Goal: Information Seeking & Learning: Learn about a topic

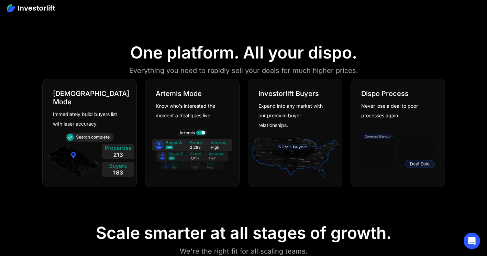
drag, startPoint x: 0, startPoint y: 0, endPoint x: 236, endPoint y: 97, distance: 255.0
click at [236, 97] on div "[PERSON_NAME] Mode Know who's interested the moment a deal goes live." at bounding box center [192, 99] width 94 height 41
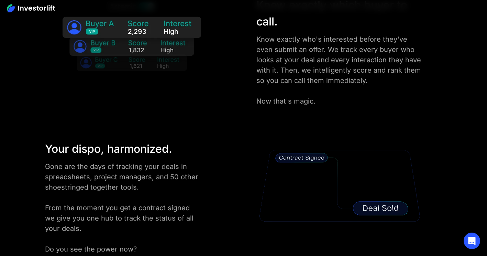
scroll to position [1168, 0]
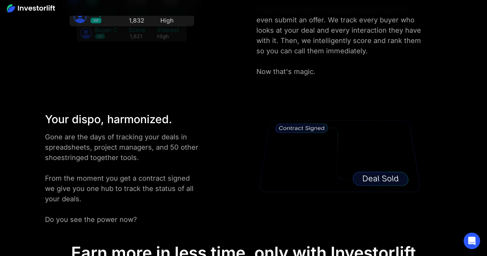
drag, startPoint x: 236, startPoint y: 97, endPoint x: 131, endPoint y: 93, distance: 104.9
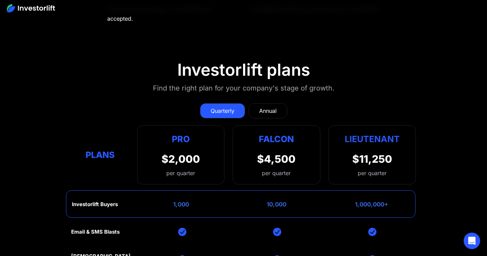
scroll to position [3024, 0]
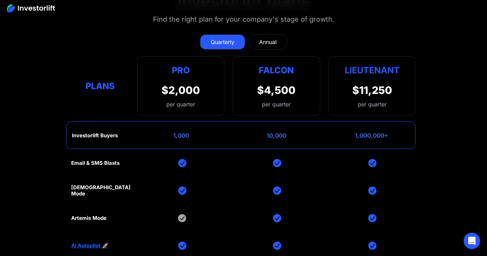
click at [278, 41] on link "Annual" at bounding box center [267, 41] width 39 height 15
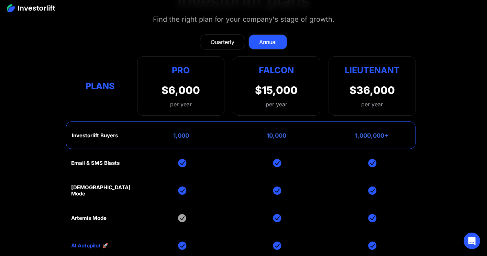
click at [219, 41] on div "Quarterly" at bounding box center [223, 42] width 24 height 8
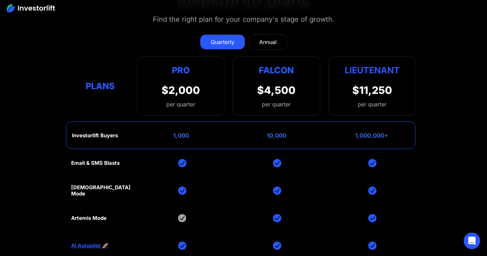
click at [254, 42] on link "Annual" at bounding box center [267, 41] width 39 height 15
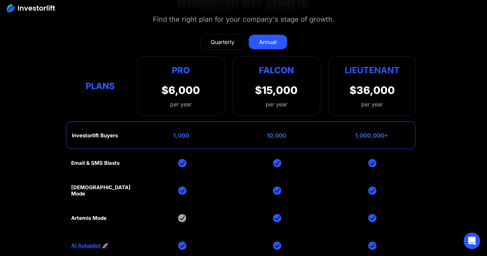
click at [236, 46] on link "Quarterly" at bounding box center [222, 41] width 45 height 15
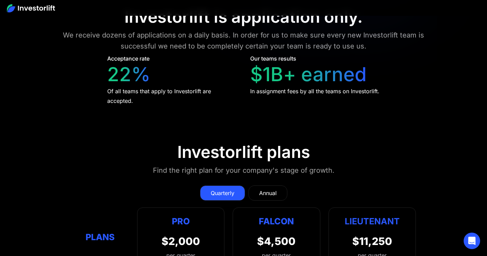
scroll to position [2886, 0]
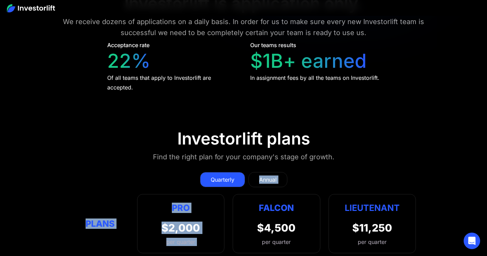
drag, startPoint x: 254, startPoint y: 191, endPoint x: 254, endPoint y: 184, distance: 7.6
click at [254, 186] on div "Quarterly Annual Plans Pro $2,000 per quarter Pro Falcon Ltnt. Users 3 10 Unltd…" at bounding box center [243, 209] width 345 height 88
click at [254, 181] on link "Annual" at bounding box center [267, 179] width 39 height 15
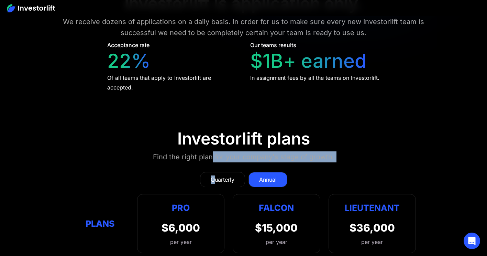
click at [227, 178] on div "Quarterly" at bounding box center [223, 179] width 24 height 8
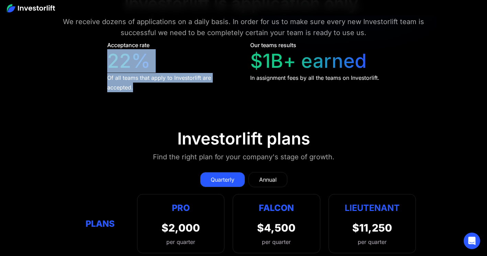
drag, startPoint x: 105, startPoint y: 62, endPoint x: 135, endPoint y: 89, distance: 40.6
drag, startPoint x: 135, startPoint y: 89, endPoint x: 129, endPoint y: 88, distance: 6.7
click at [129, 88] on div "Of all teams that apply to Investorlift are accepted." at bounding box center [172, 82] width 130 height 19
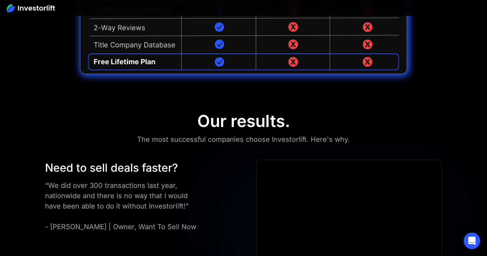
scroll to position [1856, 0]
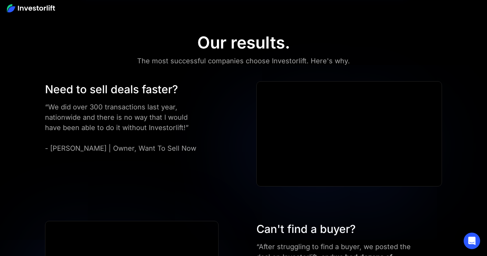
drag, startPoint x: 34, startPoint y: 89, endPoint x: 35, endPoint y: 42, distance: 46.7
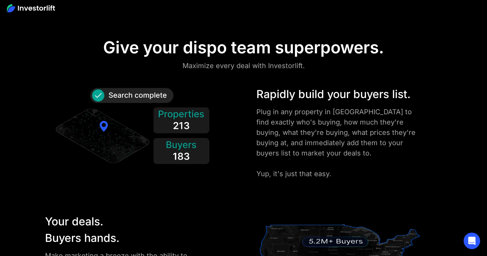
scroll to position [756, 0]
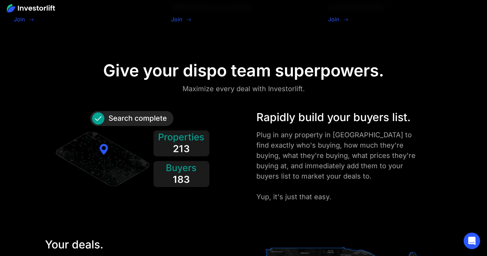
drag, startPoint x: 104, startPoint y: 47, endPoint x: 86, endPoint y: 92, distance: 48.6
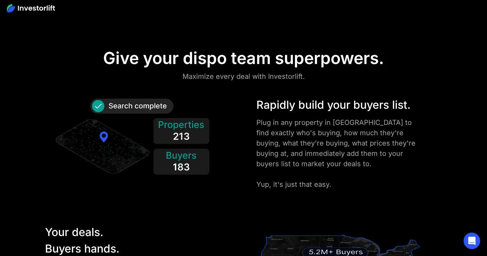
scroll to position [790, 0]
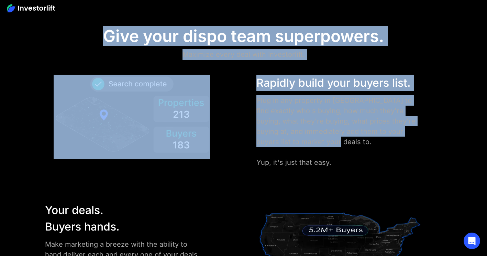
drag, startPoint x: 106, startPoint y: 32, endPoint x: 349, endPoint y: 140, distance: 266.1
click at [269, 101] on div "Plug in any property in [GEOGRAPHIC_DATA] to find exactly who's buying, how muc…" at bounding box center [339, 131] width 167 height 72
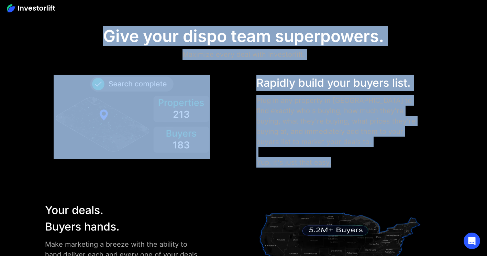
drag, startPoint x: 104, startPoint y: 35, endPoint x: 341, endPoint y: 158, distance: 267.1
drag, startPoint x: 341, startPoint y: 158, endPoint x: 292, endPoint y: 123, distance: 60.3
click at [292, 123] on div "Plug in any property in [GEOGRAPHIC_DATA] to find exactly who's buying, how muc…" at bounding box center [339, 131] width 167 height 72
click at [285, 92] on div "Rapidly build your buyers list. Plug in any property in [GEOGRAPHIC_DATA] to fi…" at bounding box center [339, 121] width 167 height 93
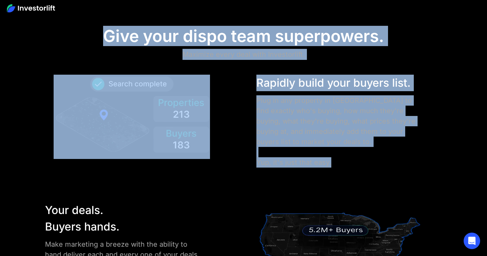
drag, startPoint x: 103, startPoint y: 29, endPoint x: 366, endPoint y: 160, distance: 293.8
click at [368, 158] on div "Plug in any property in [GEOGRAPHIC_DATA] to find exactly who's buying, how muc…" at bounding box center [339, 131] width 167 height 72
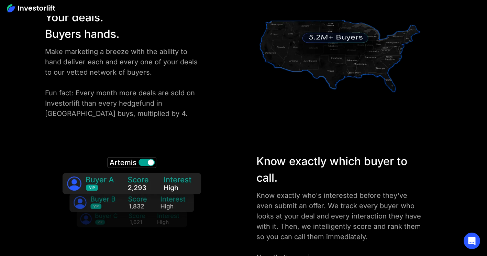
scroll to position [928, 0]
